Goal: Book appointment/travel/reservation

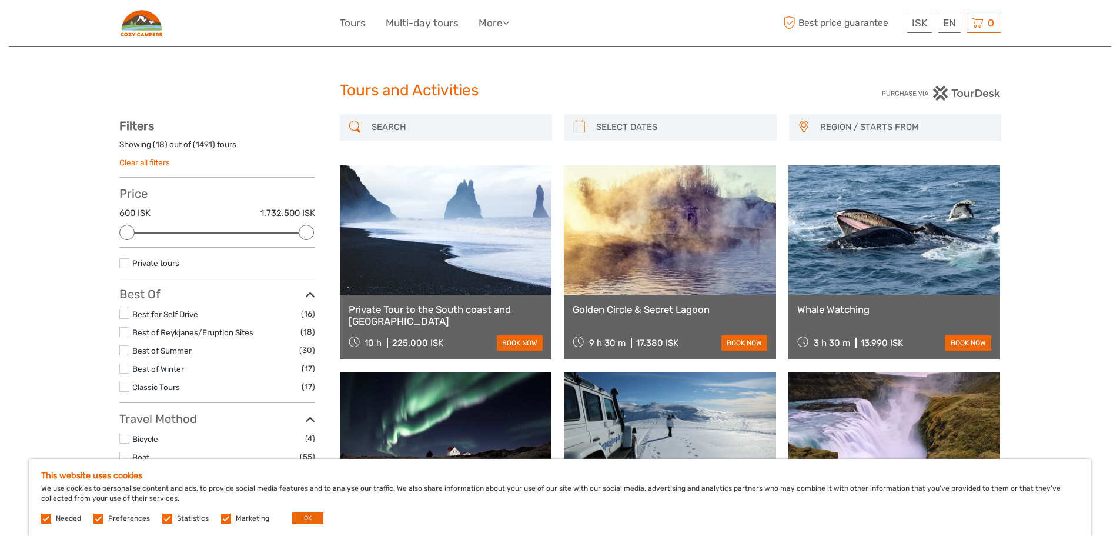
select select
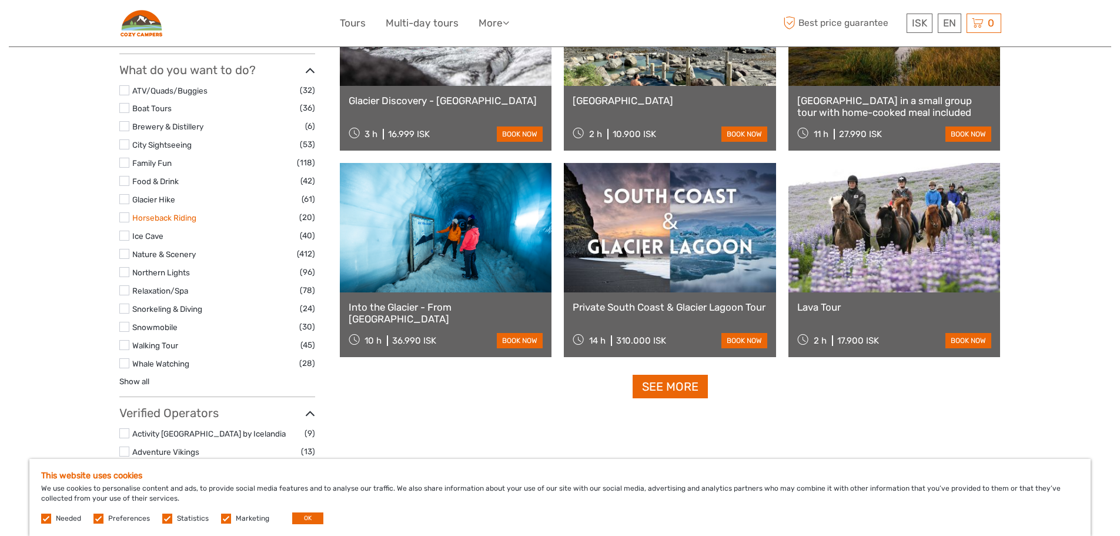
click at [188, 215] on link "Horseback Riding" at bounding box center [164, 217] width 64 height 9
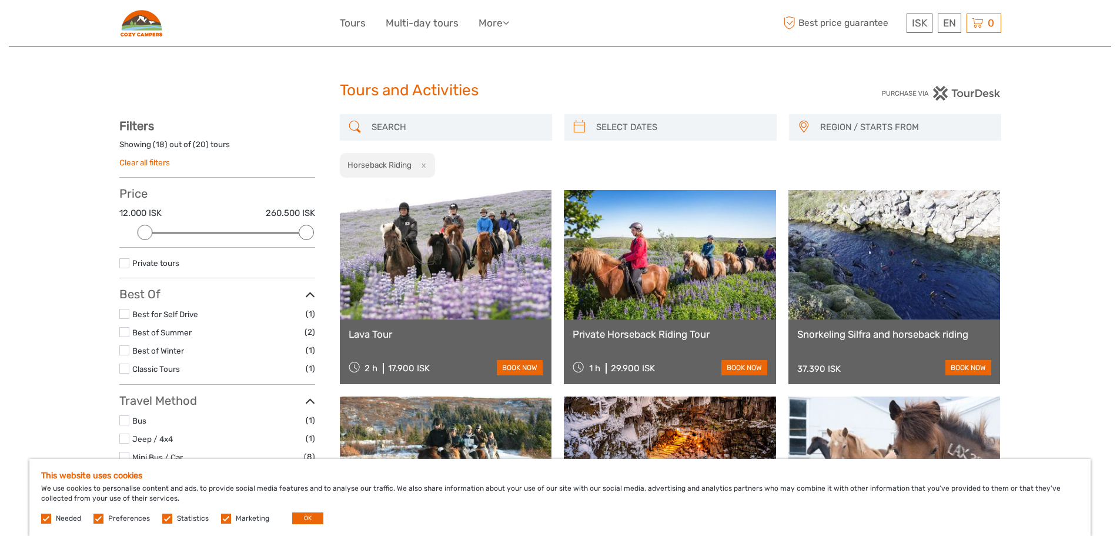
click at [428, 166] on button "x" at bounding box center [421, 165] width 16 height 12
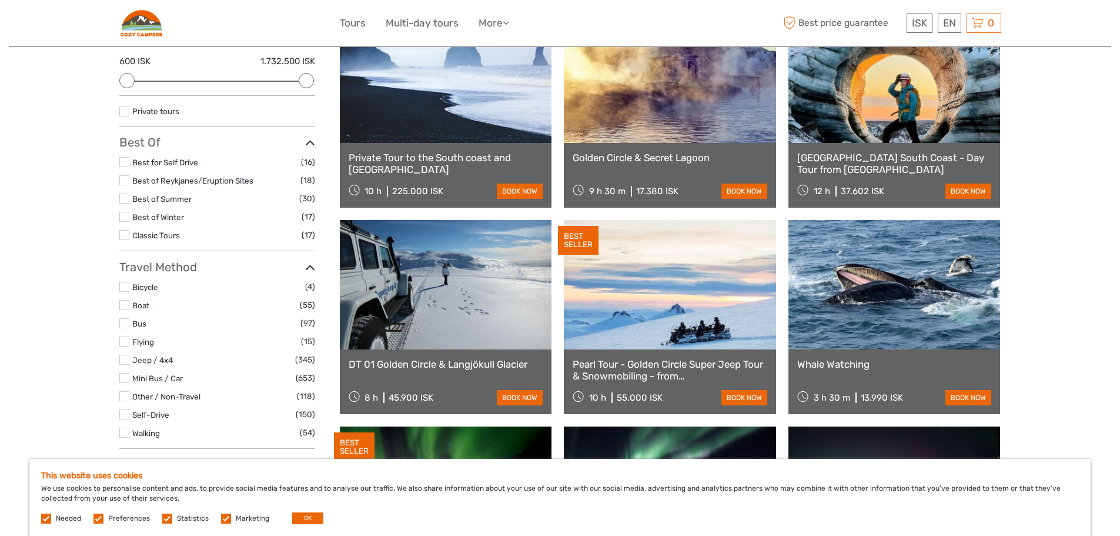
scroll to position [152, 0]
click at [122, 155] on li "Best for Self Drive (16)" at bounding box center [217, 162] width 196 height 14
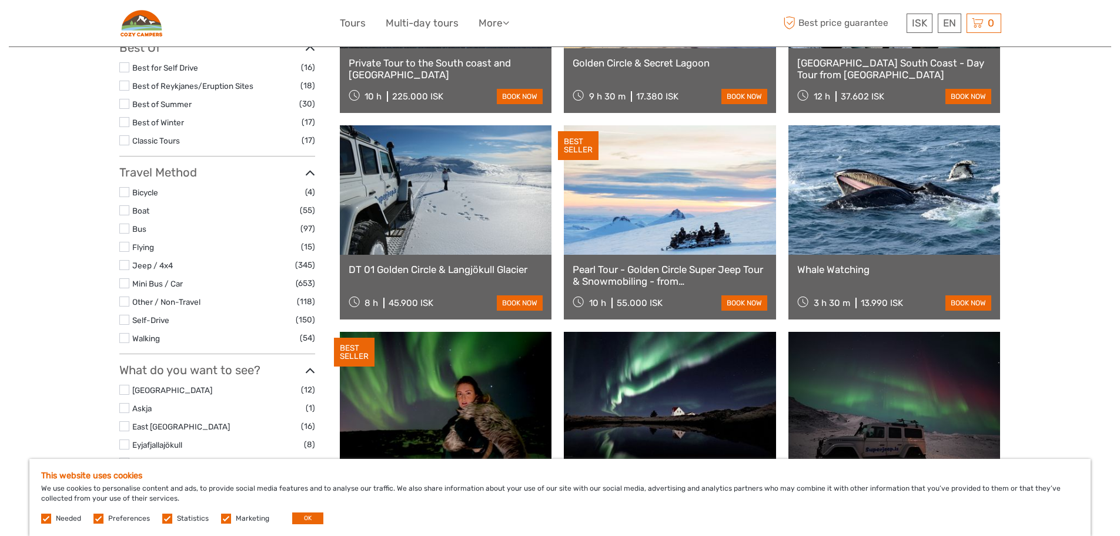
scroll to position [248, 0]
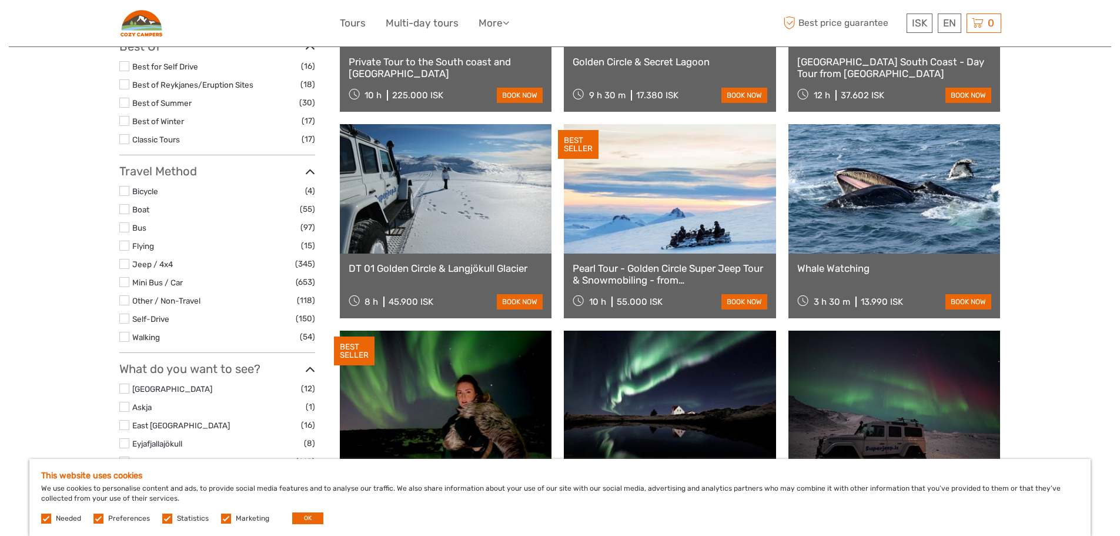
click at [121, 319] on label at bounding box center [124, 318] width 10 height 10
click at [0, 0] on input "checkbox" at bounding box center [0, 0] width 0 height 0
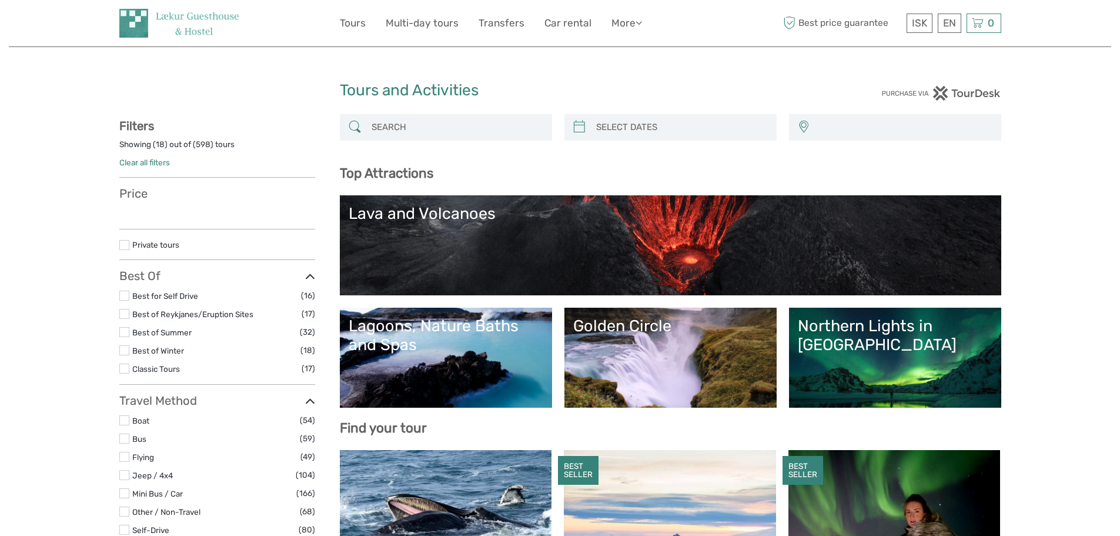
select select
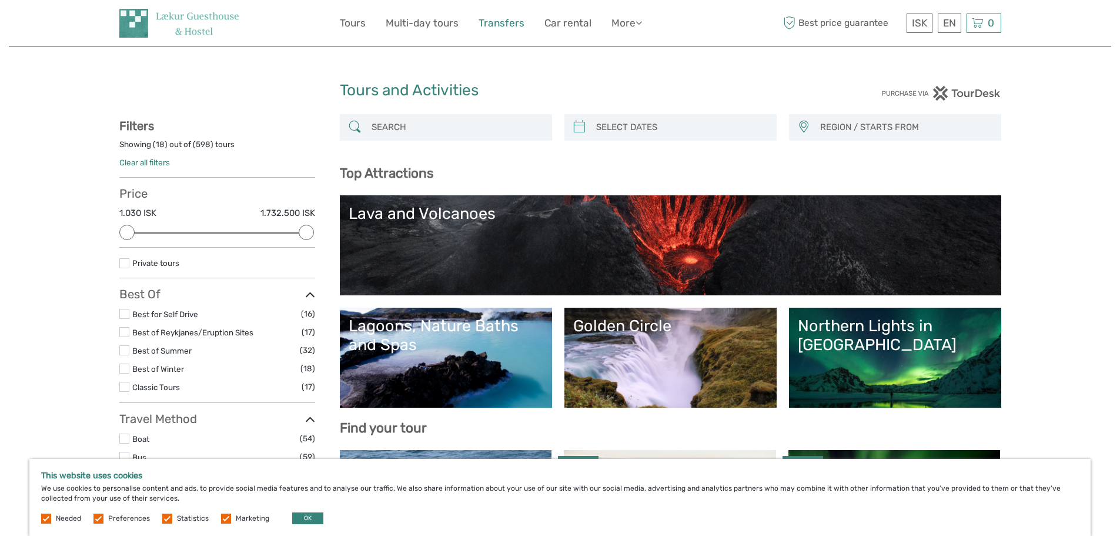
click at [512, 24] on link "Transfers" at bounding box center [502, 23] width 46 height 17
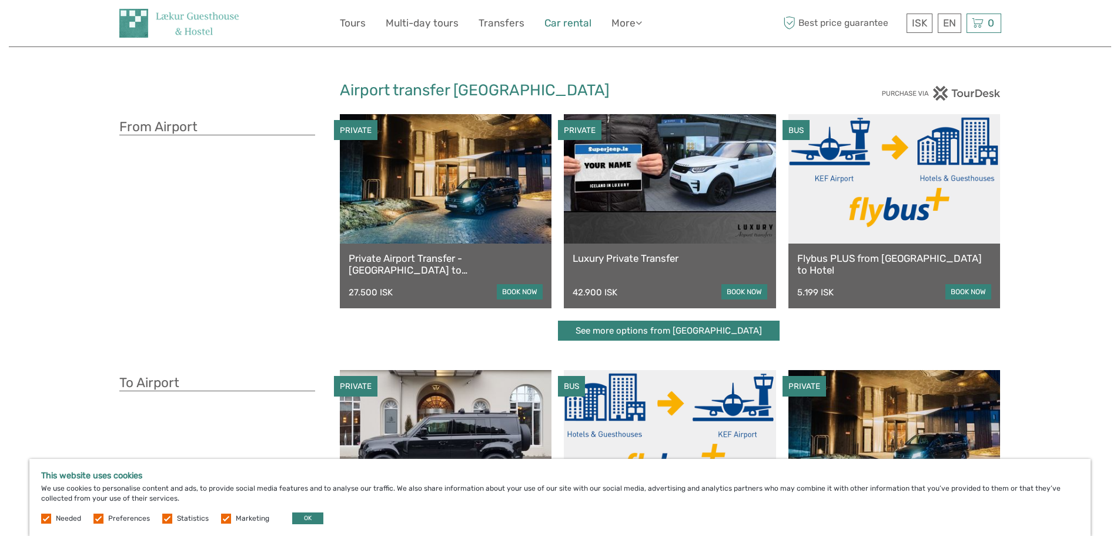
click at [577, 22] on link "Car rental" at bounding box center [568, 23] width 47 height 17
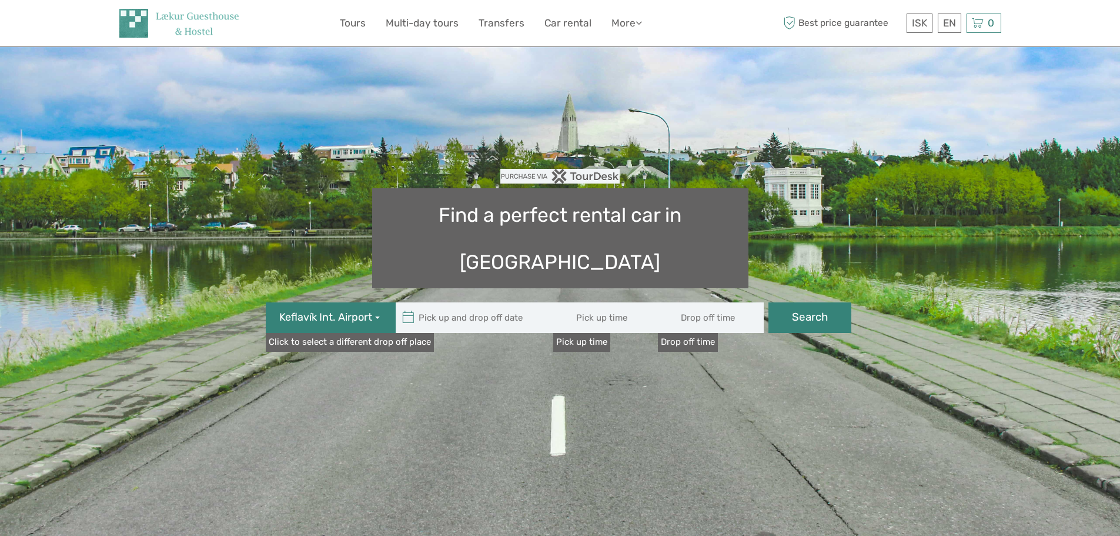
type input "08:00"
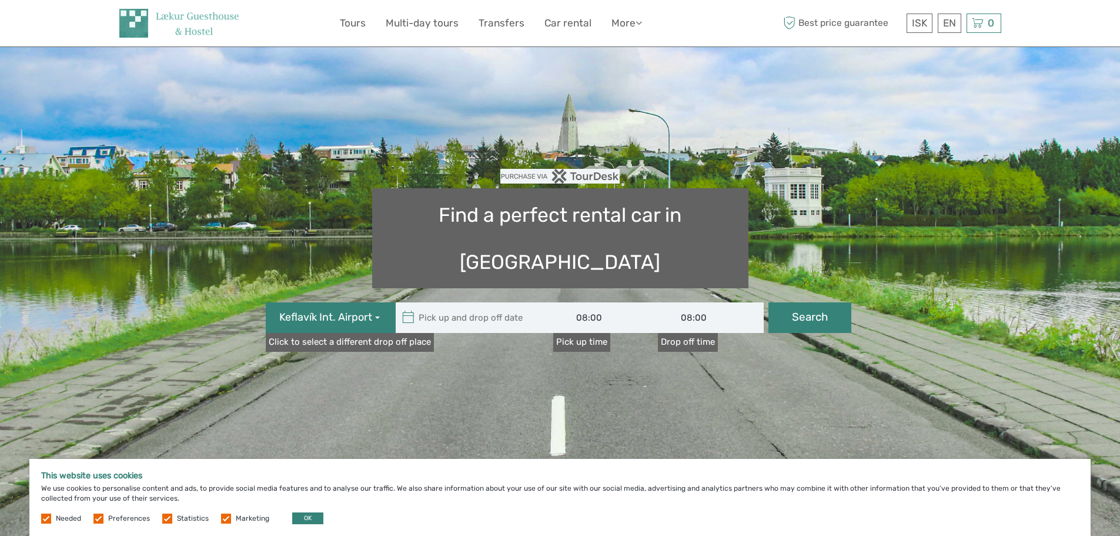
type input "09/09/2025"
type input "10/09/2025"
click at [452, 302] on input "text" at bounding box center [475, 317] width 159 height 31
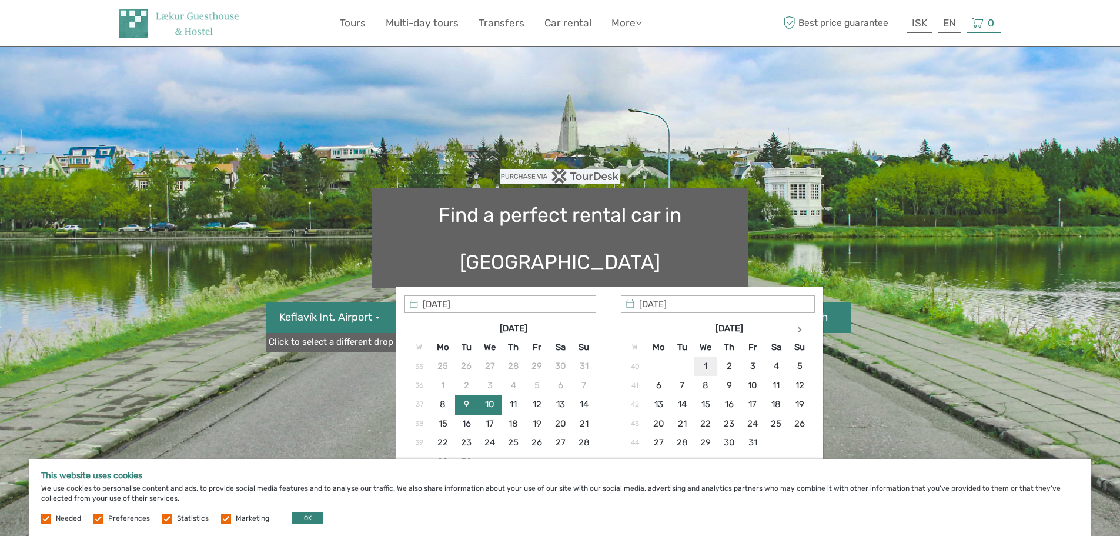
type input "01/10/2025"
type input "15/10/2025"
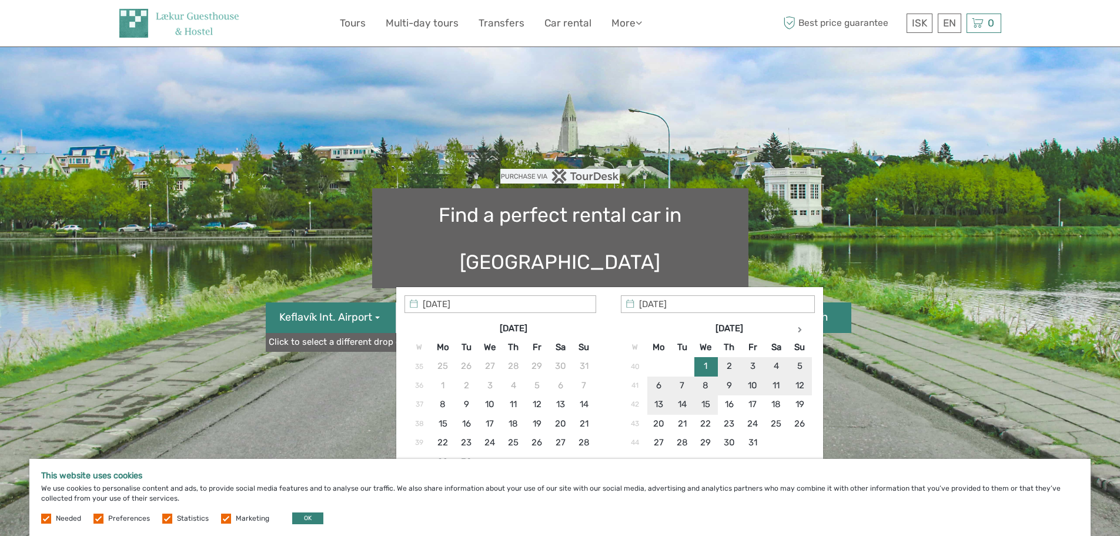
type input "01/10/2025 - 15/10/2025"
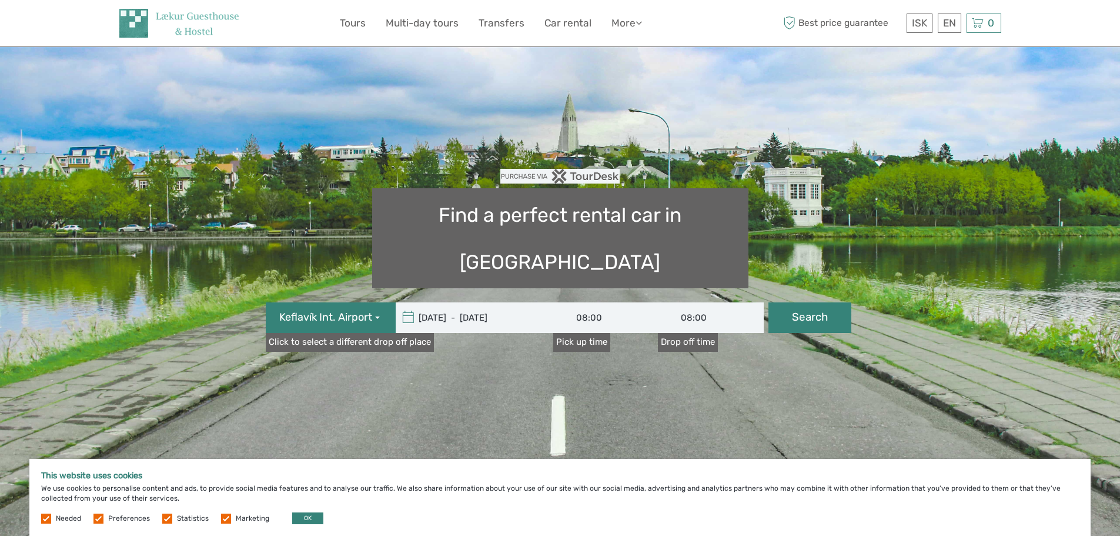
click at [709, 302] on input "08:00" at bounding box center [711, 317] width 106 height 31
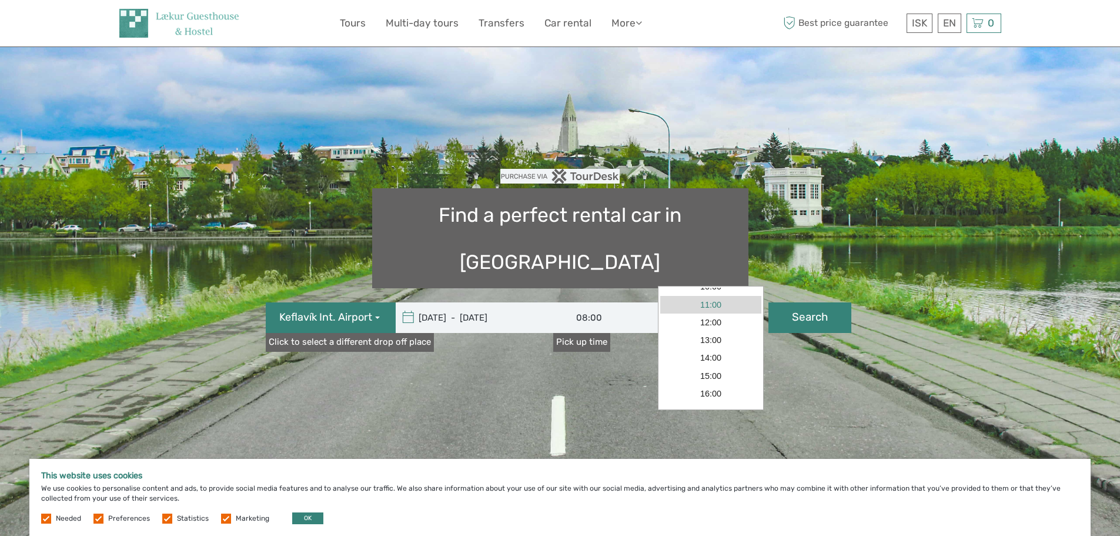
scroll to position [65, 0]
click at [711, 379] on link "15:00" at bounding box center [710, 374] width 101 height 18
type input "15:00"
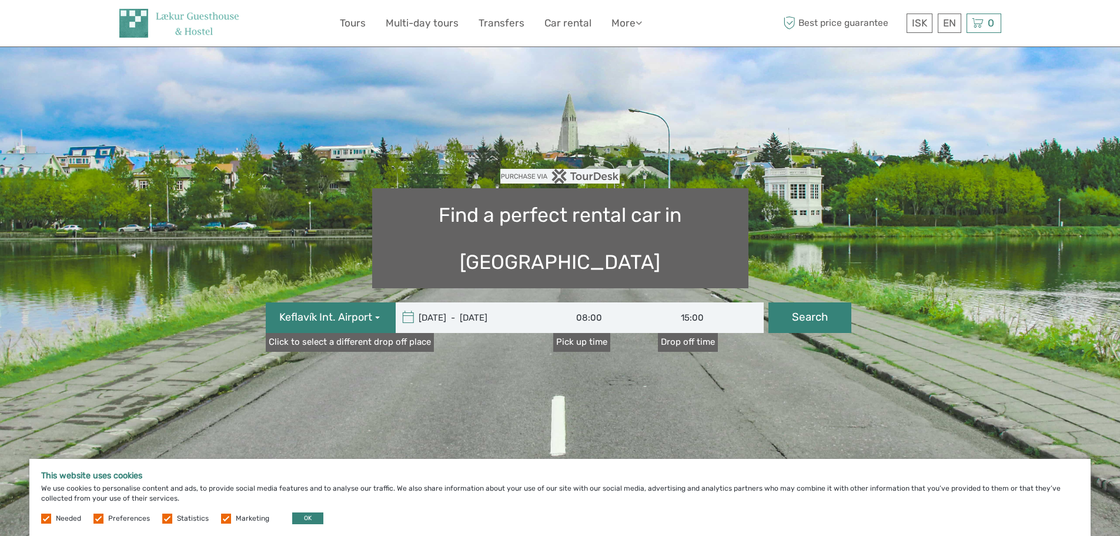
click at [800, 302] on button "Search" at bounding box center [810, 317] width 83 height 31
type input "01/10/2025 - 15/10/2025"
type input "15:00"
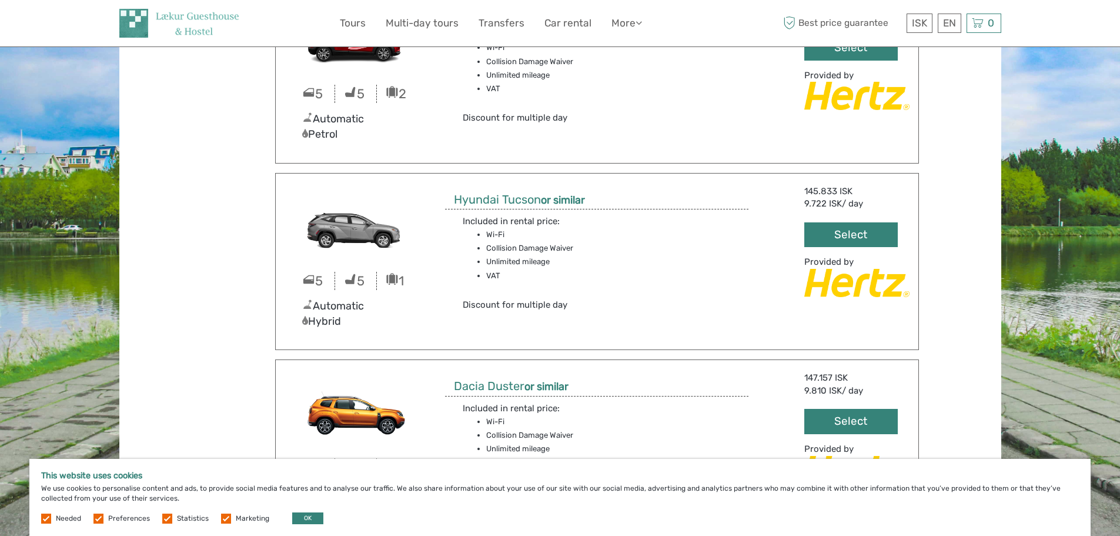
scroll to position [4100, 0]
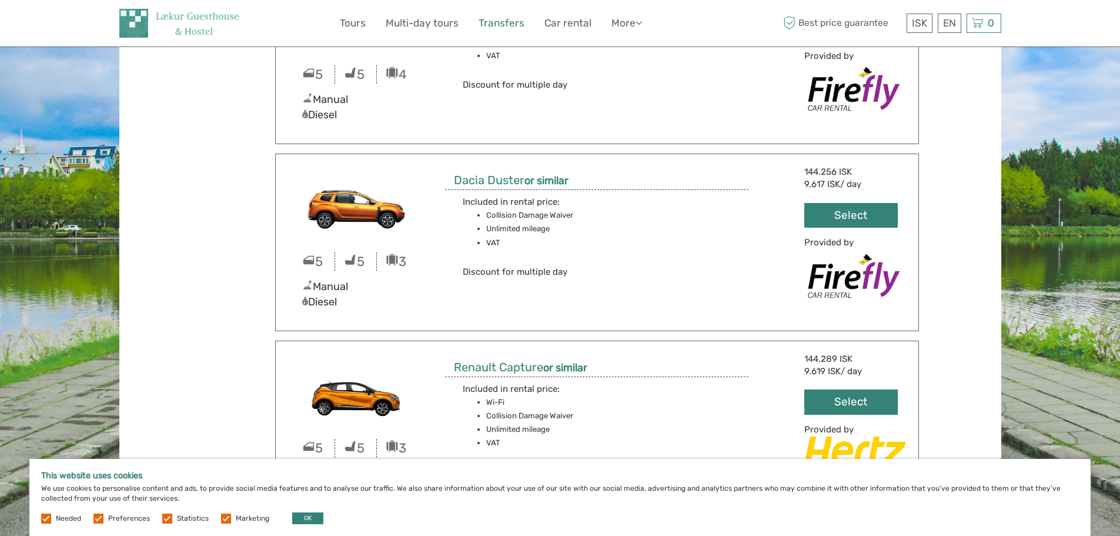
click at [512, 19] on link "Transfers" at bounding box center [502, 23] width 46 height 17
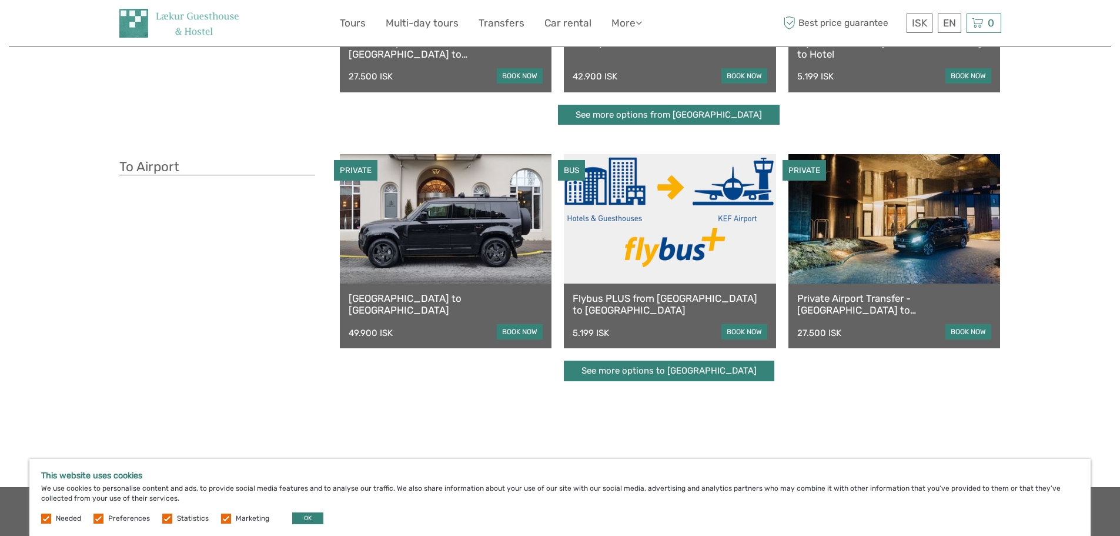
scroll to position [216, 0]
click at [694, 235] on link at bounding box center [670, 217] width 212 height 129
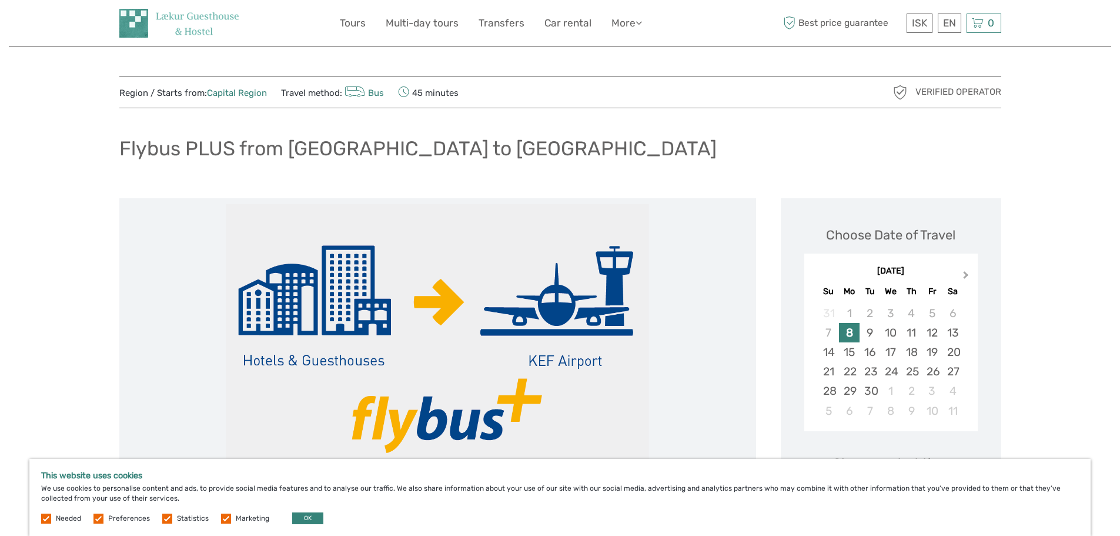
click at [967, 271] on button "Next Month" at bounding box center [967, 277] width 19 height 19
click at [914, 356] on div "16" at bounding box center [911, 351] width 21 height 19
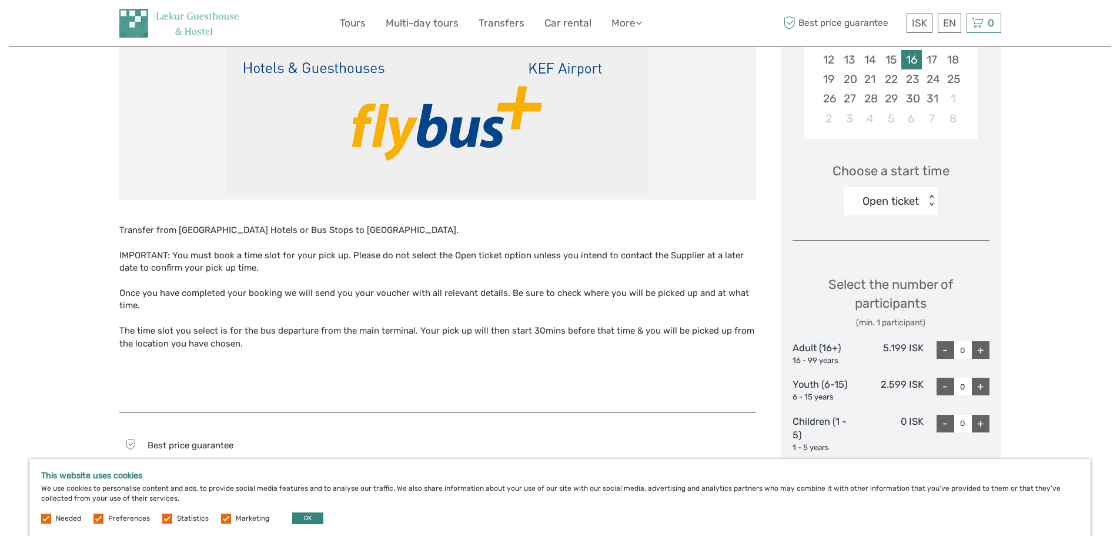
scroll to position [291, 0]
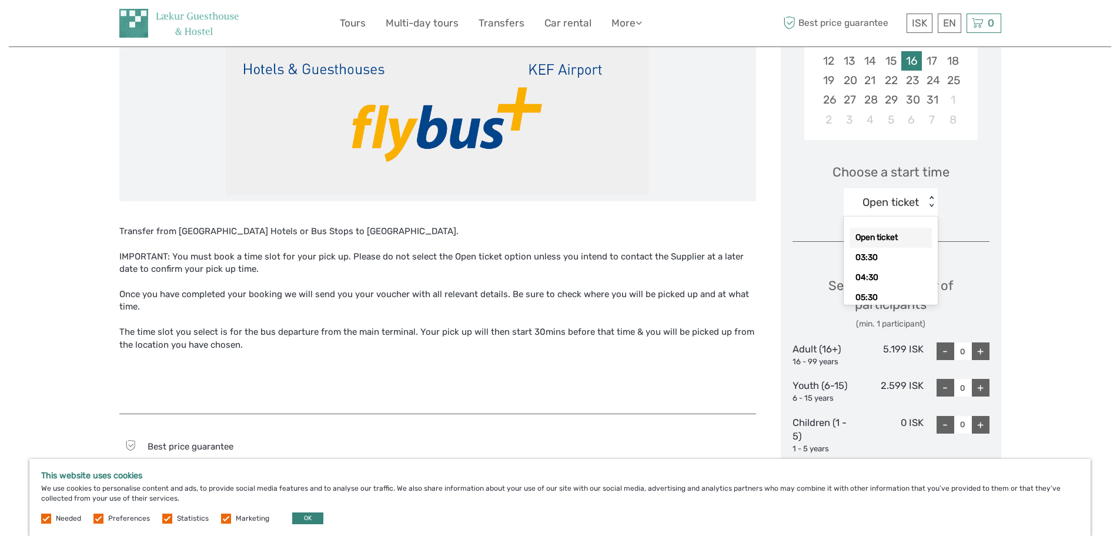
click at [927, 202] on div "< >" at bounding box center [932, 202] width 10 height 12
click at [891, 218] on div "07:30" at bounding box center [891, 225] width 82 height 20
click at [863, 215] on div "07:30 < >" at bounding box center [891, 202] width 94 height 28
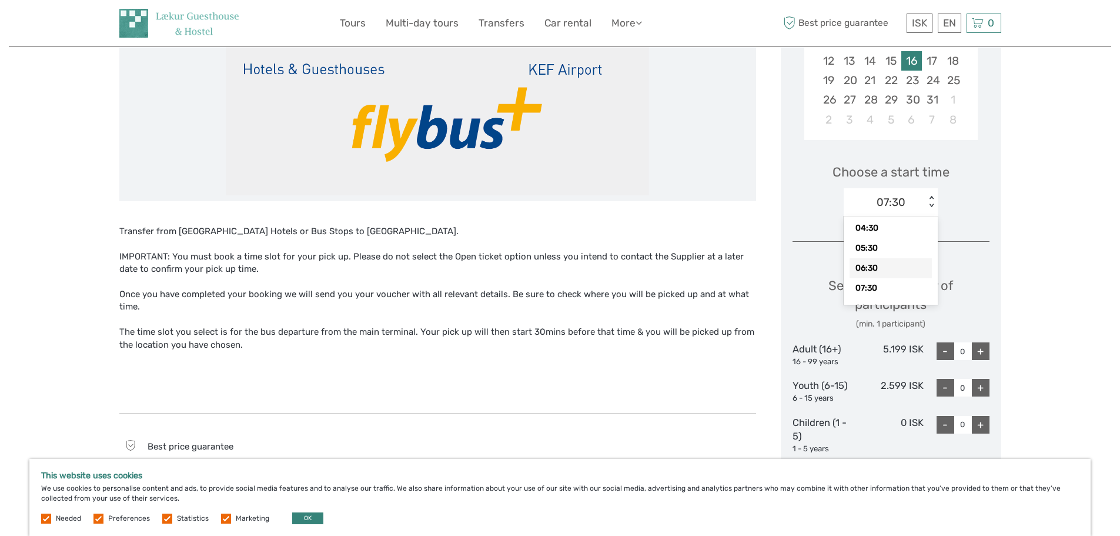
click at [875, 272] on div "06:30" at bounding box center [891, 268] width 82 height 20
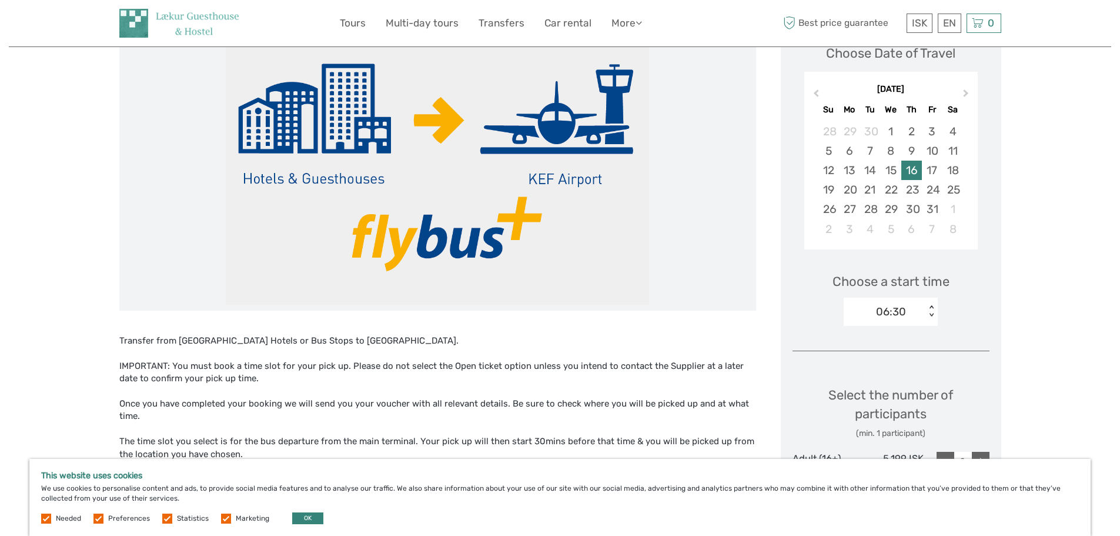
scroll to position [182, 0]
